Goal: Information Seeking & Learning: Learn about a topic

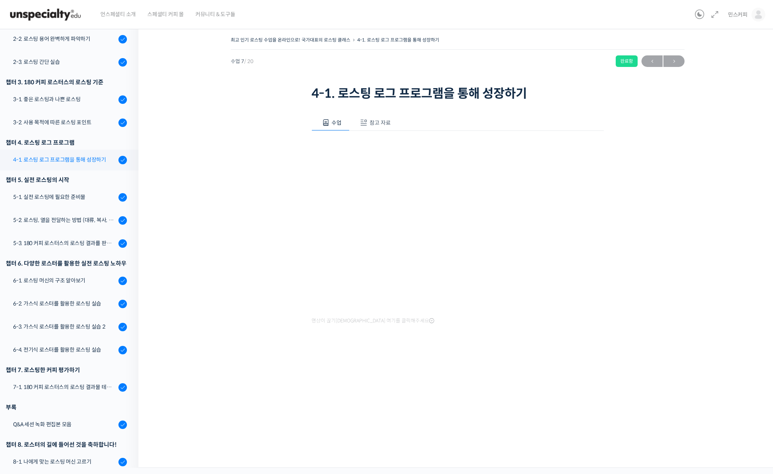
click at [63, 161] on div "4-1. 로스팅 로그 프로그램을 통해 성장하기" at bounding box center [64, 159] width 103 height 8
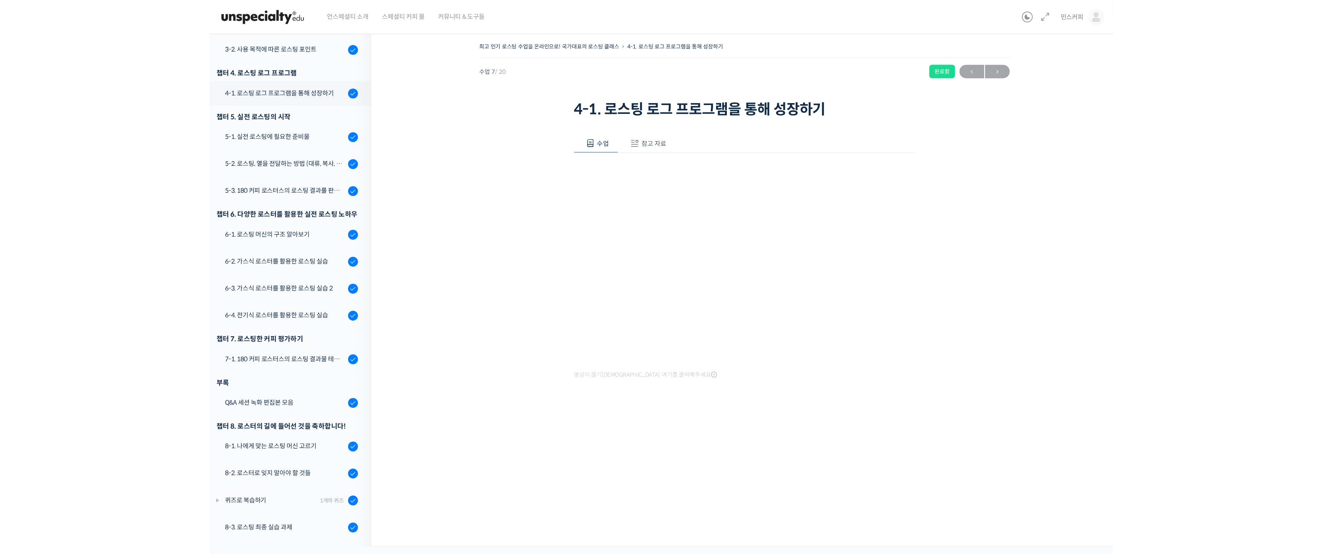
scroll to position [238, 0]
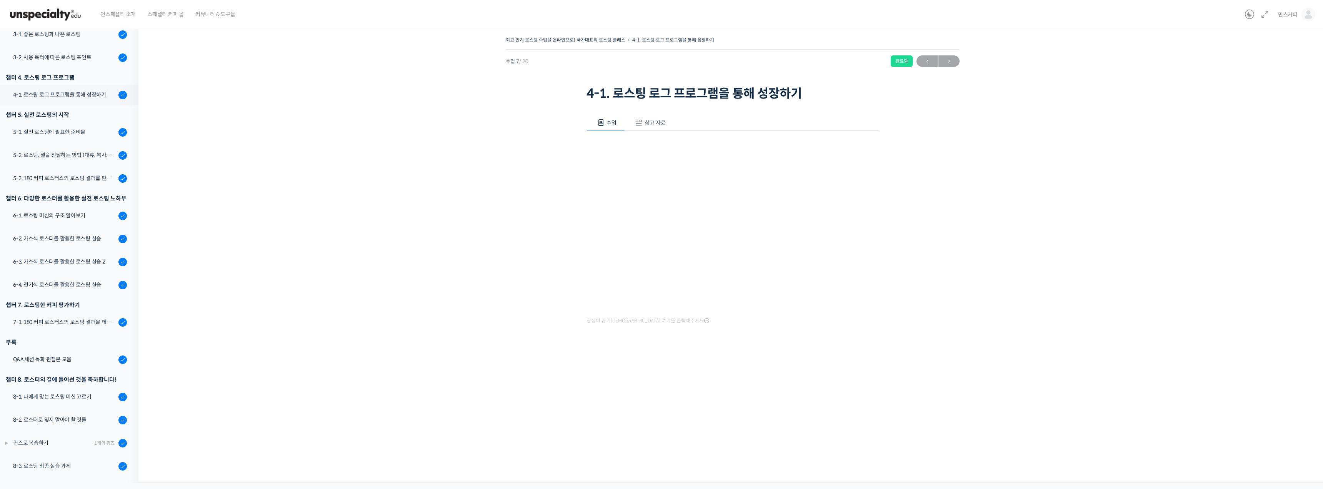
click at [773, 367] on div "최고 인기 로스팅 수업을 온라인으로! 국가대표의 로스팅 클래스 4-1. 로스팅 로그 프로그램을 통해 성장하기 완료함 수업 7 / 20 완료함 …" at bounding box center [733, 206] width 1112 height 342
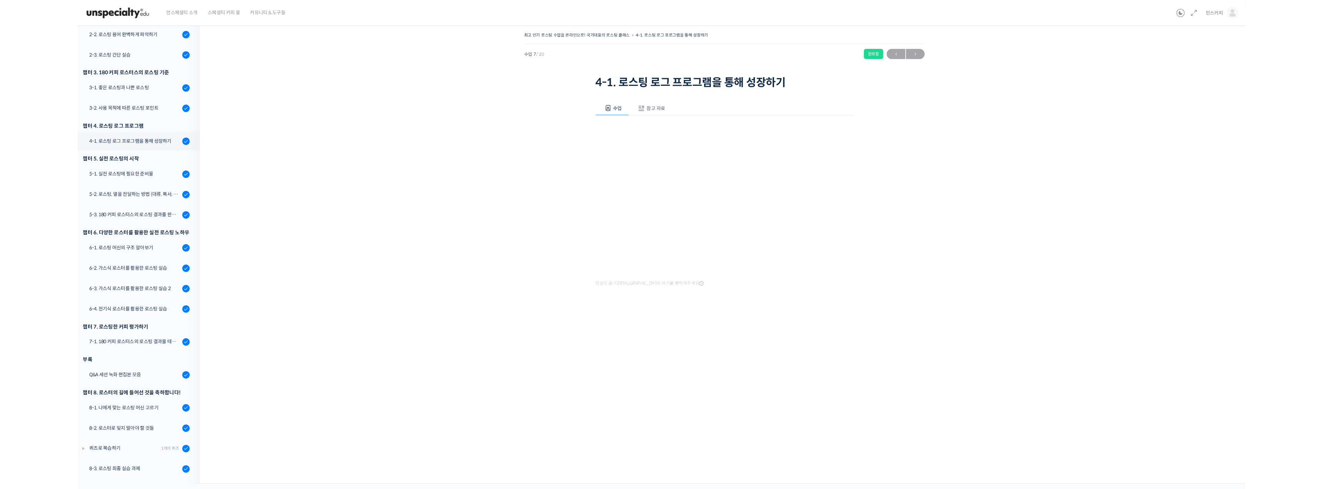
scroll to position [173, 0]
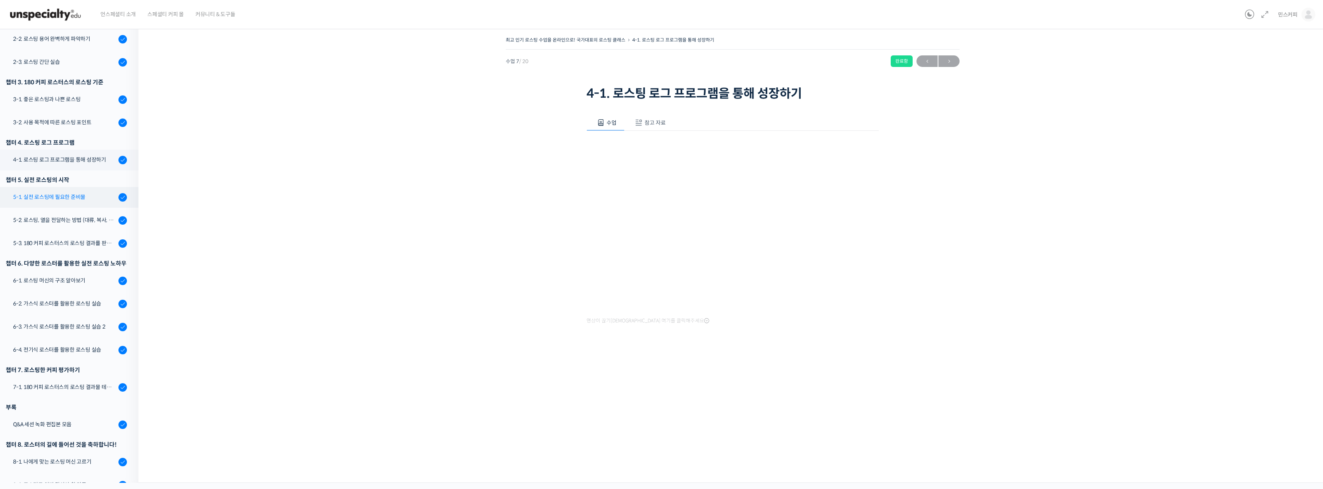
click at [56, 195] on div "5-1. 실전 로스팅에 필요한 준비물" at bounding box center [64, 197] width 103 height 8
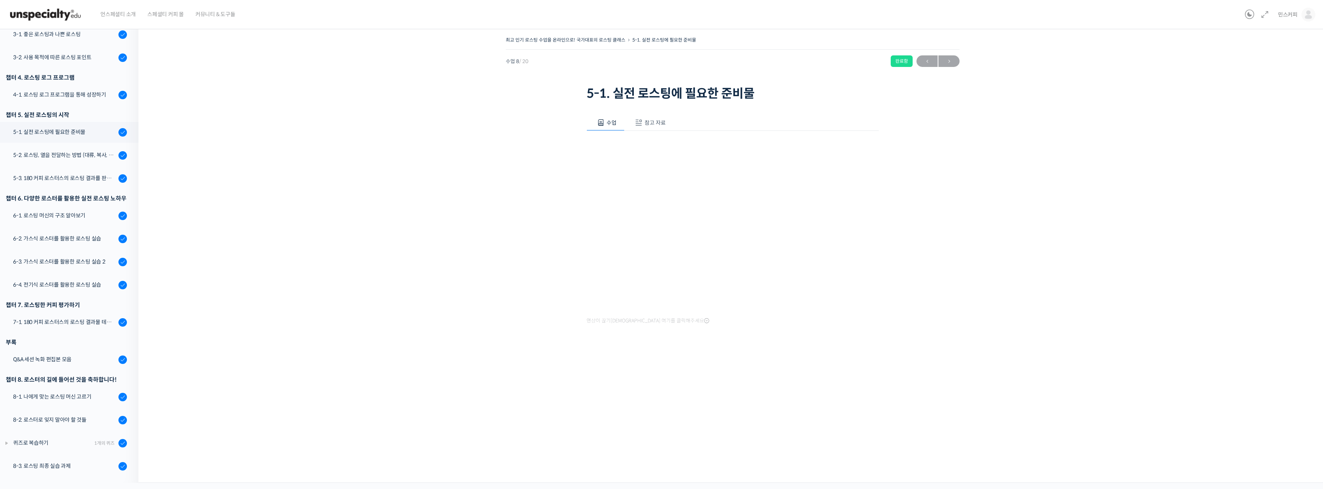
scroll to position [173, 0]
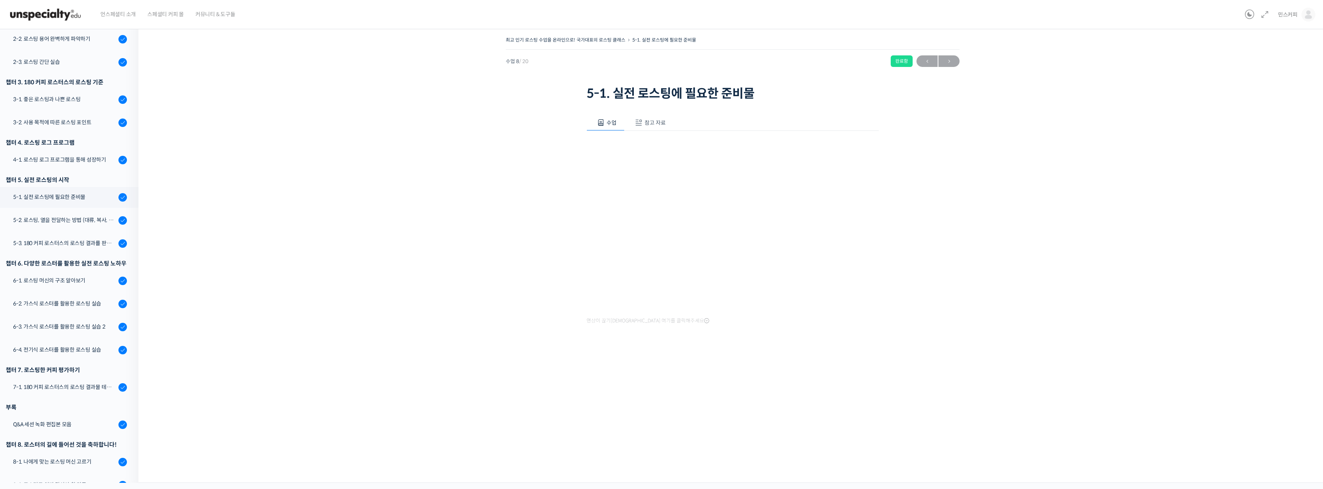
click at [287, 175] on div "최고 인기 로스팅 수업을 온라인으로! 국가대표의 로스팅 클래스 5-1. 실전 로스팅에 필요한 준비물 완료함 수업 8 / 20 완료함 ← 이전 …" at bounding box center [733, 198] width 1112 height 327
